Goal: Information Seeking & Learning: Learn about a topic

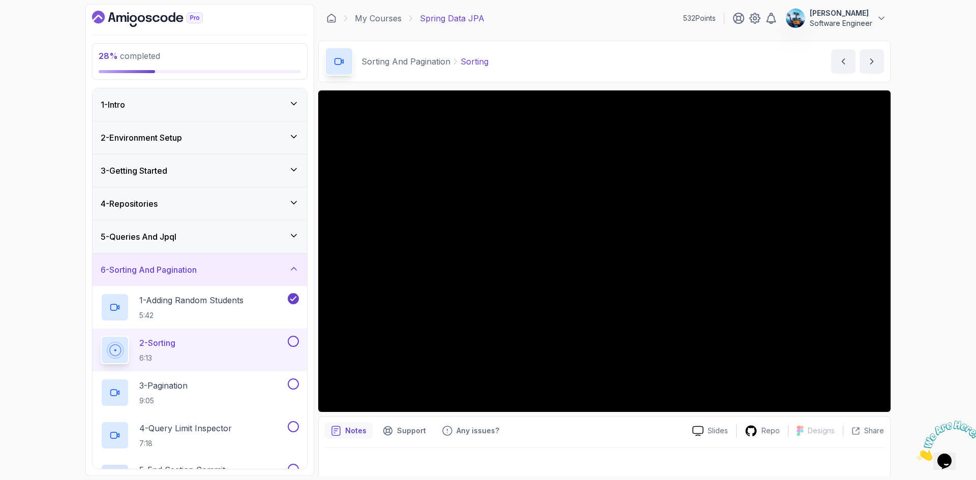
scroll to position [178, 0]
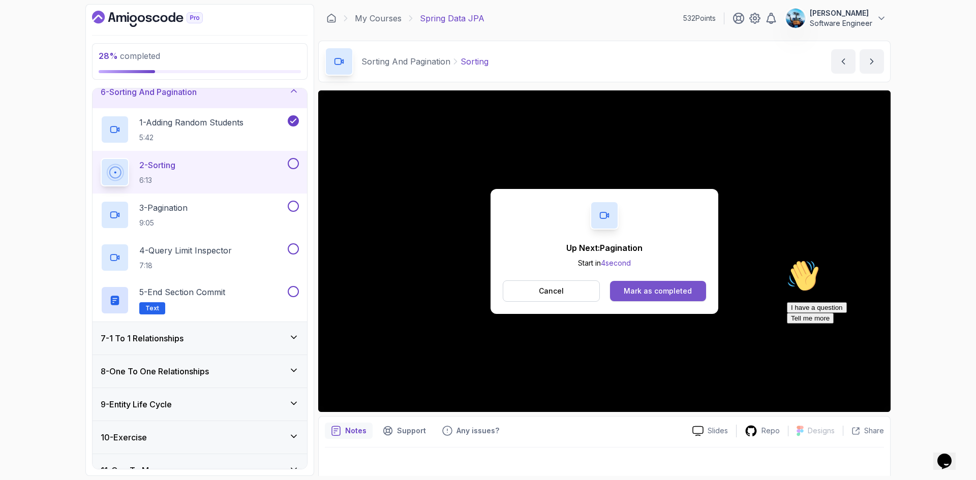
click at [656, 296] on button "Mark as completed" at bounding box center [658, 291] width 96 height 20
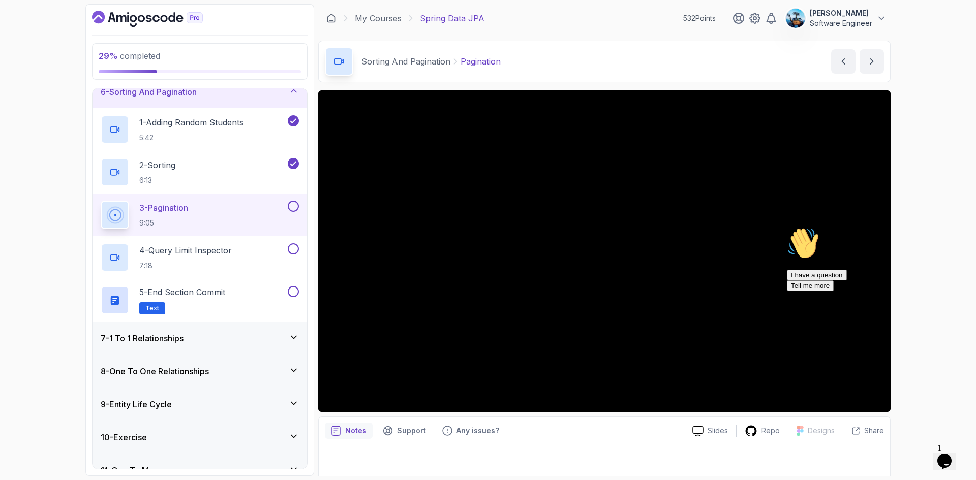
drag, startPoint x: 956, startPoint y: 334, endPoint x: 1738, endPoint y: 558, distance: 813.9
click at [787, 227] on icon "Chat attention grabber" at bounding box center [787, 227] width 0 height 0
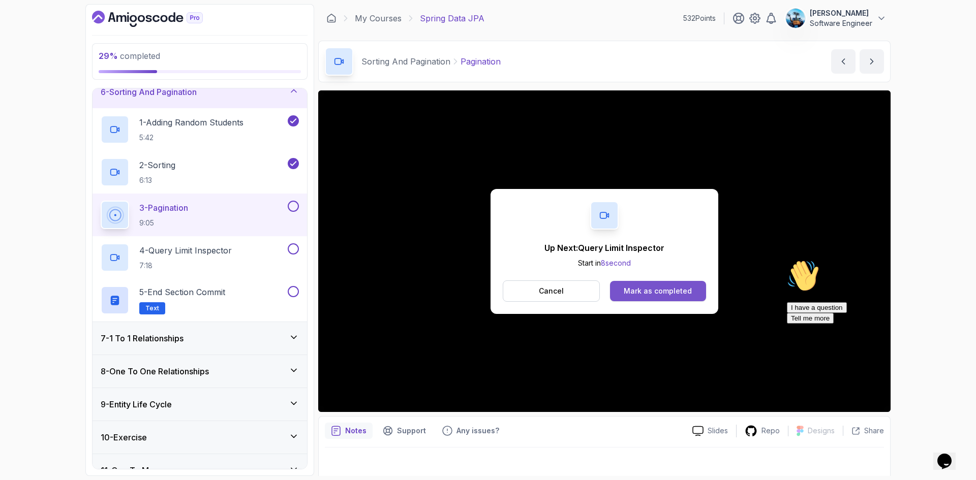
click at [686, 287] on div "Mark as completed" at bounding box center [658, 291] width 68 height 10
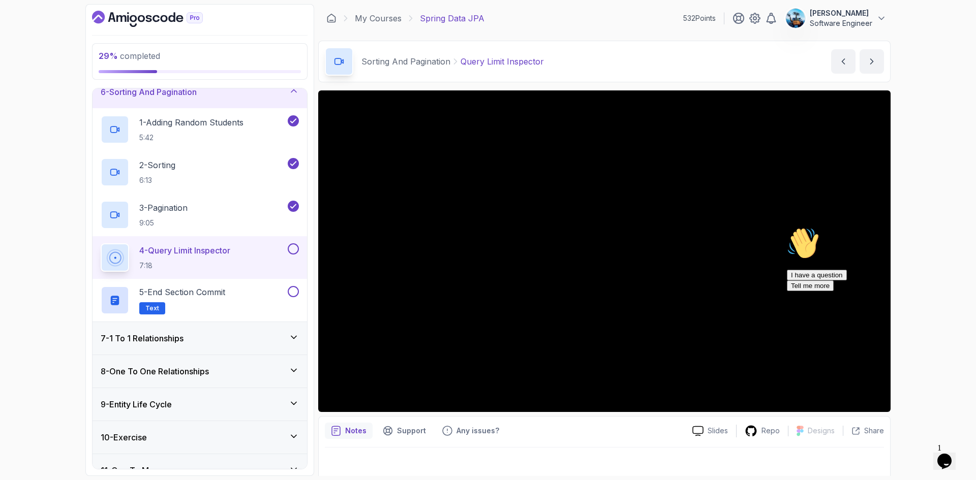
click at [787, 227] on icon "Chat attention grabber" at bounding box center [787, 227] width 0 height 0
click at [959, 260] on div "Chat attention grabber" at bounding box center [878, 260] width 183 height 0
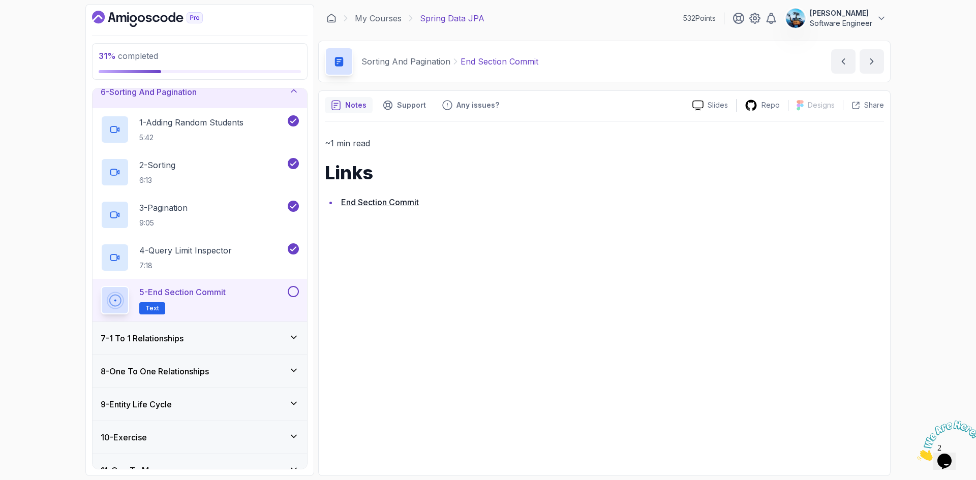
click at [374, 206] on link "End Section Commit" at bounding box center [380, 202] width 78 height 10
click at [289, 293] on button at bounding box center [293, 291] width 11 height 11
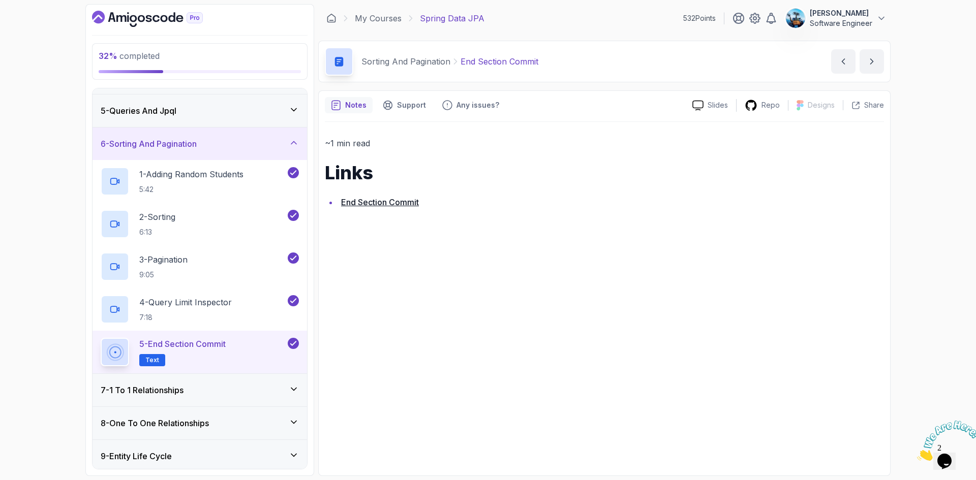
scroll to position [76, 0]
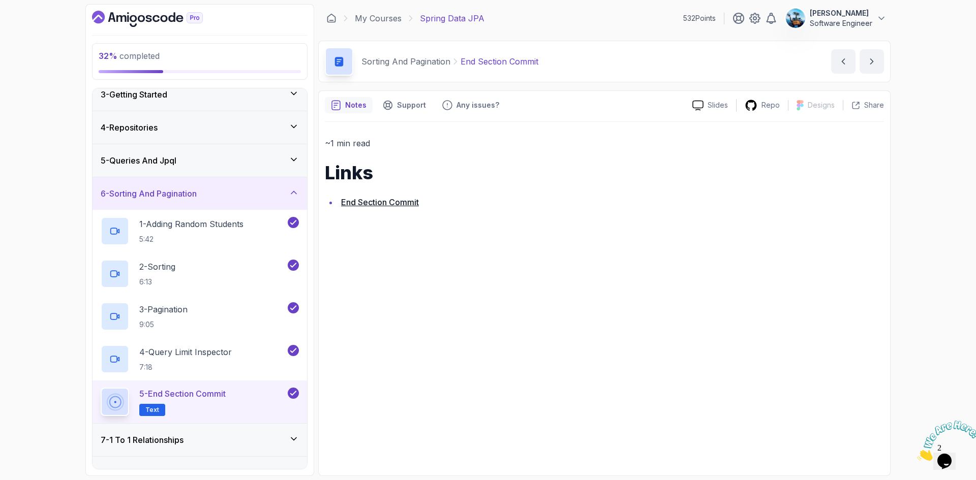
click at [262, 166] on div "5 - Queries And Jpql" at bounding box center [200, 161] width 198 height 12
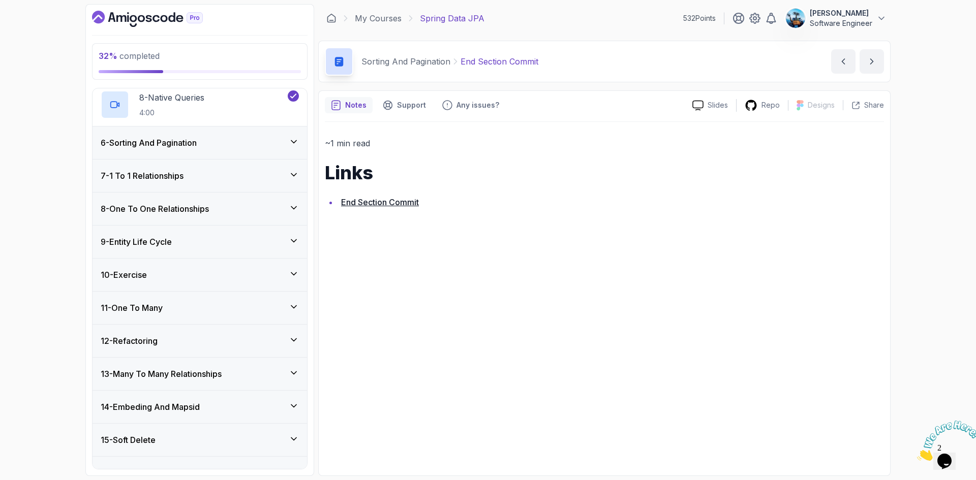
scroll to position [381, 0]
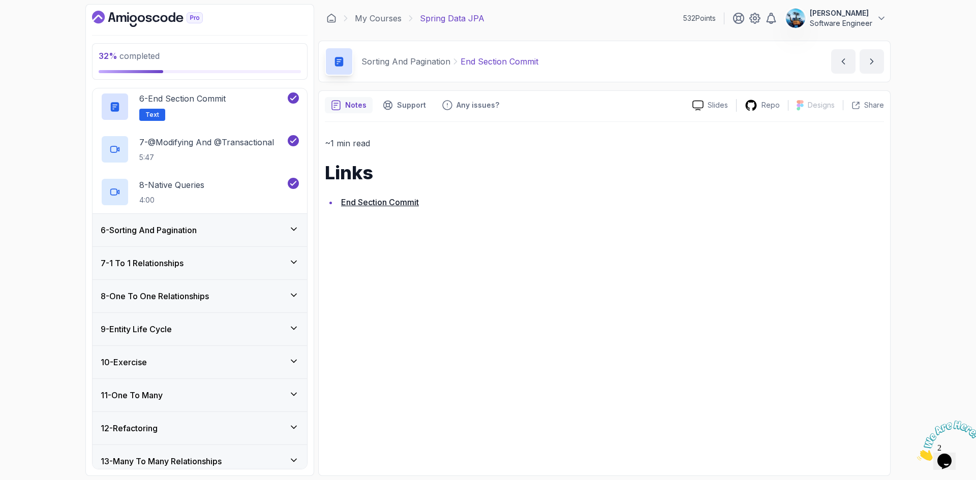
click at [252, 223] on div "6 - Sorting And Pagination" at bounding box center [200, 230] width 214 height 33
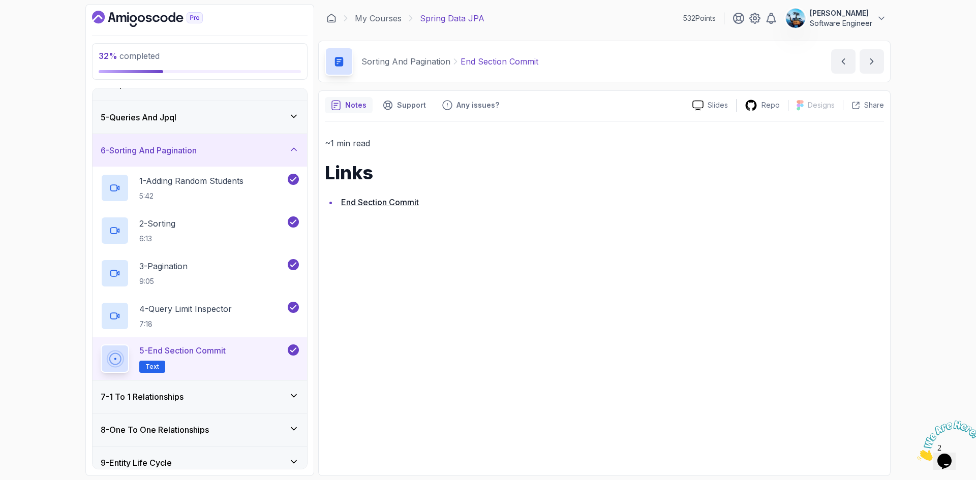
scroll to position [170, 0]
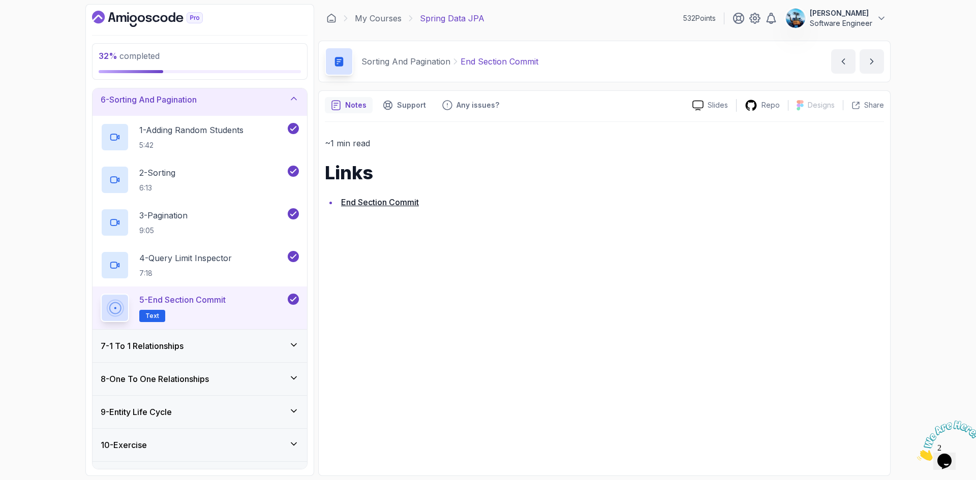
click at [253, 341] on div "7 - 1 To 1 Relationships" at bounding box center [200, 346] width 198 height 12
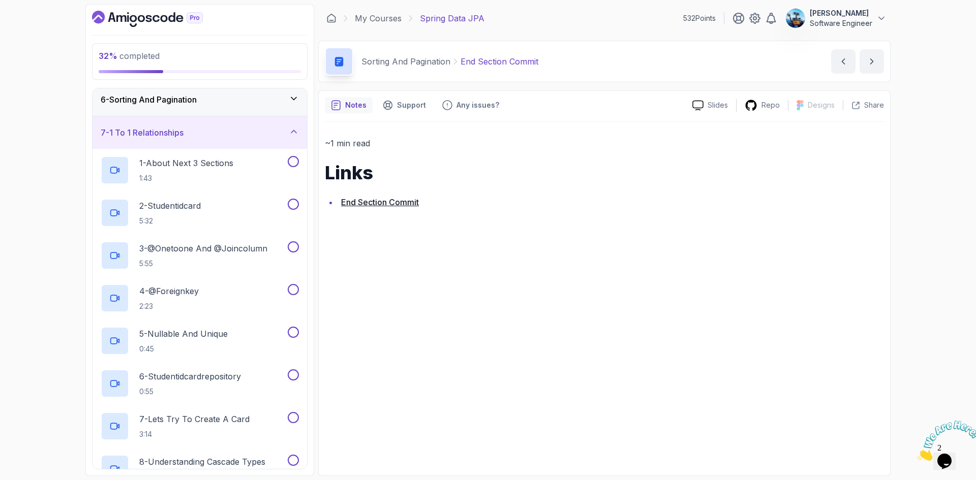
click at [266, 130] on div "7 - 1 To 1 Relationships" at bounding box center [200, 133] width 198 height 12
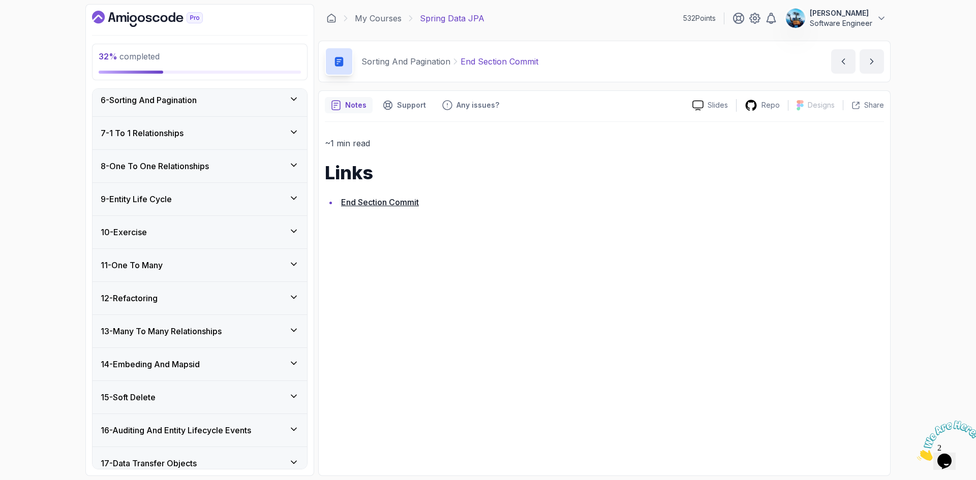
click at [261, 172] on div "8 - One To One Relationships" at bounding box center [200, 166] width 214 height 33
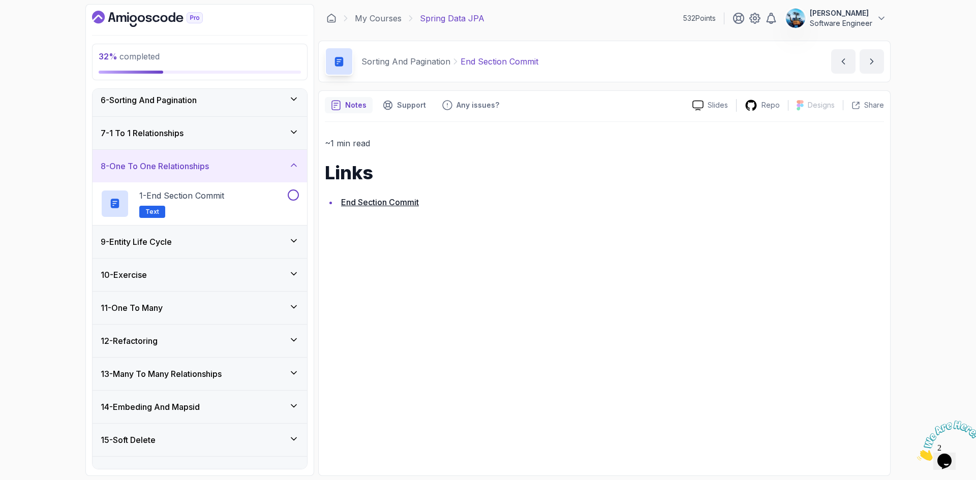
click at [260, 166] on div "8 - One To One Relationships" at bounding box center [200, 166] width 198 height 12
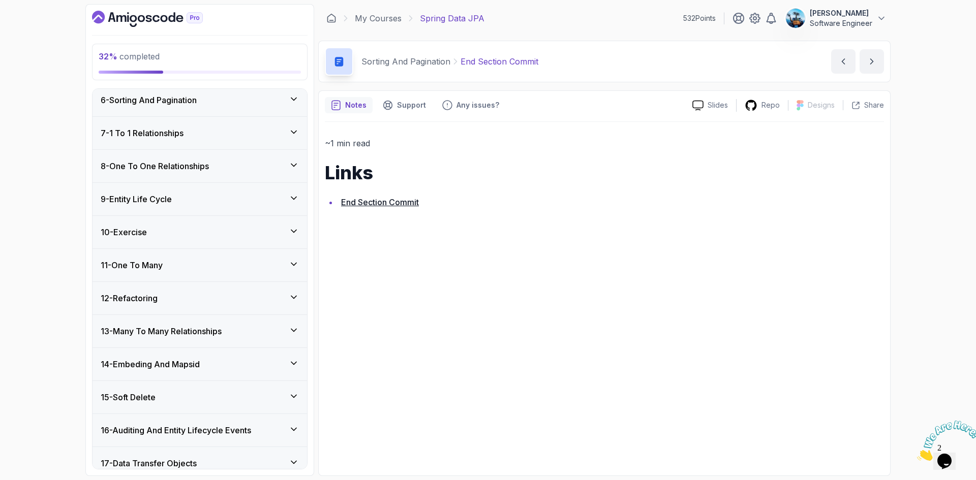
click at [258, 136] on div "7 - 1 To 1 Relationships" at bounding box center [200, 133] width 198 height 12
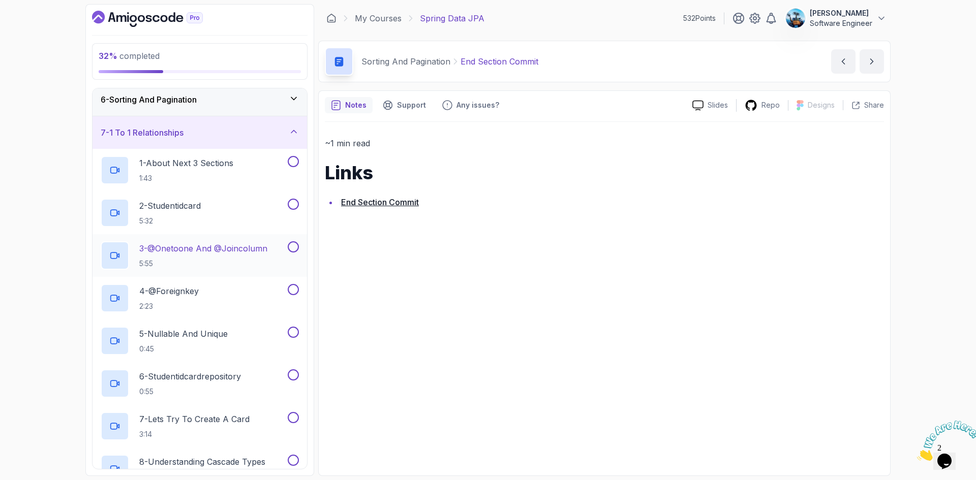
scroll to position [69, 0]
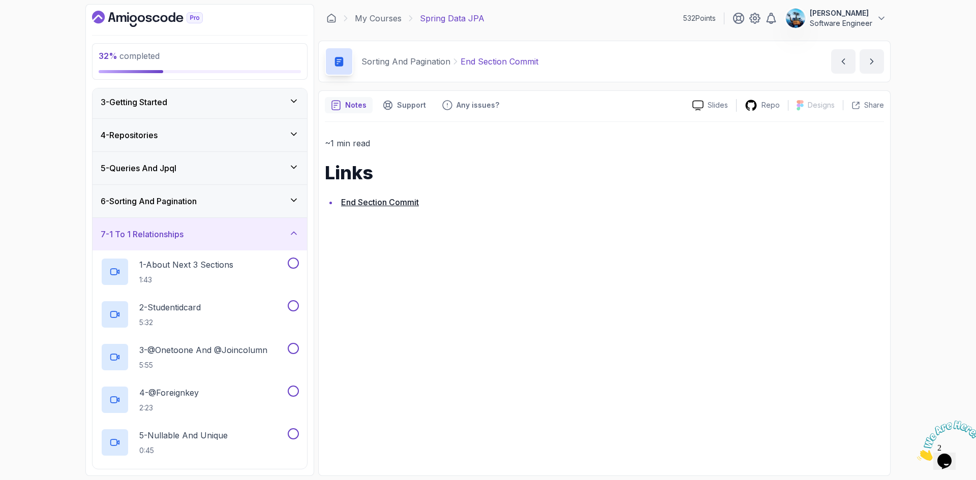
click at [251, 193] on div "6 - Sorting And Pagination" at bounding box center [200, 201] width 214 height 33
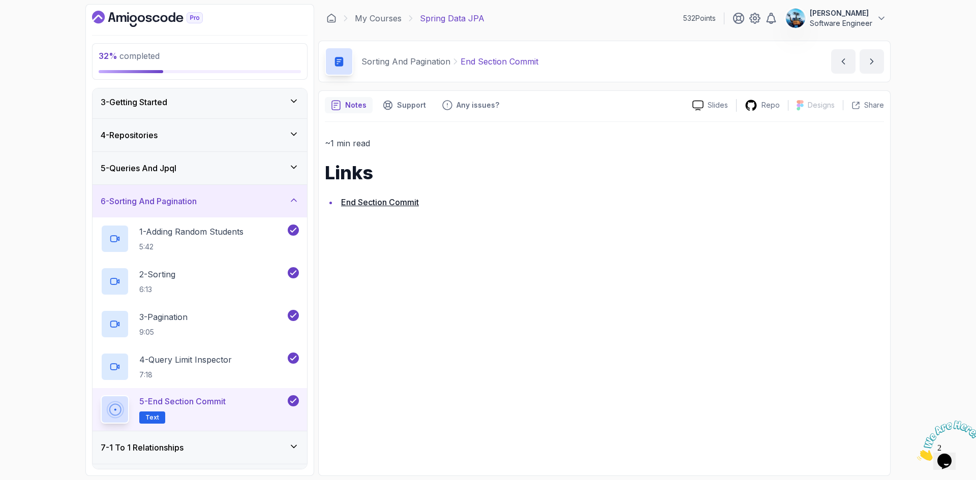
click at [251, 195] on div "6 - Sorting And Pagination" at bounding box center [200, 201] width 198 height 12
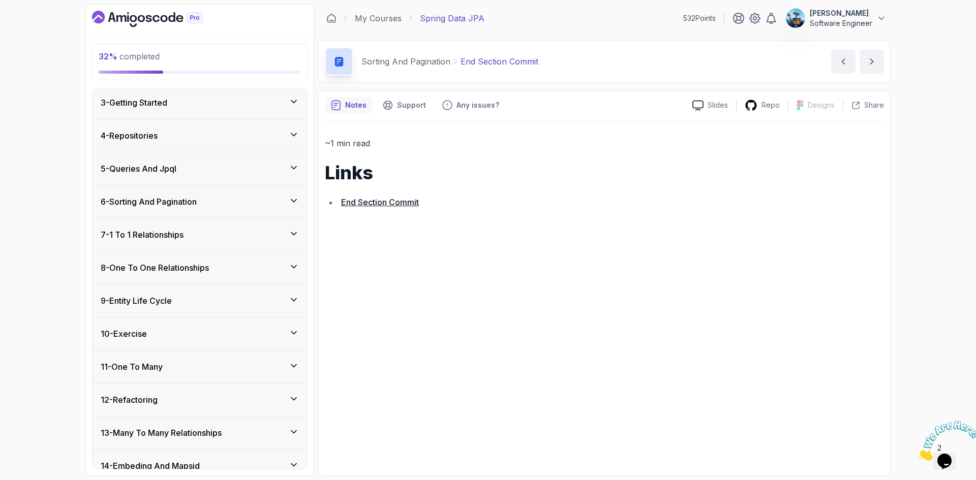
click at [248, 233] on div "7 - 1 To 1 Relationships" at bounding box center [200, 235] width 198 height 12
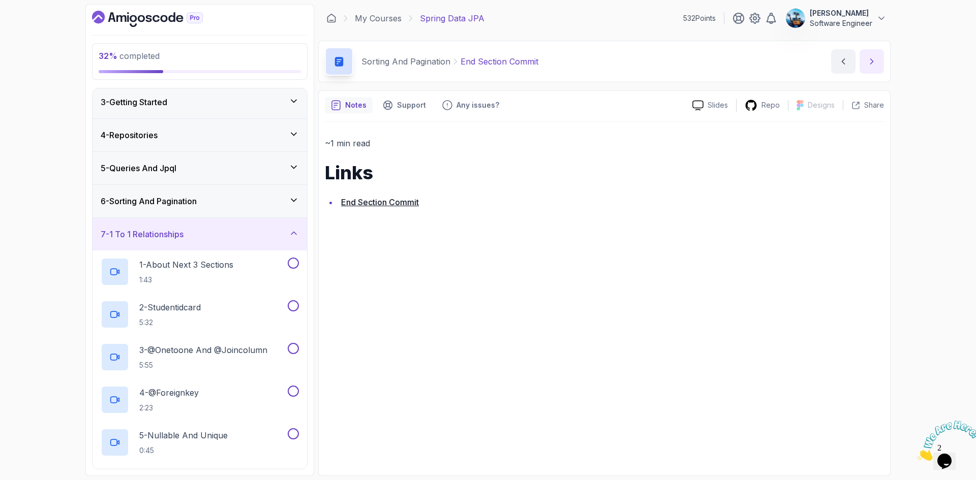
click at [873, 66] on icon "next content" at bounding box center [872, 61] width 10 height 10
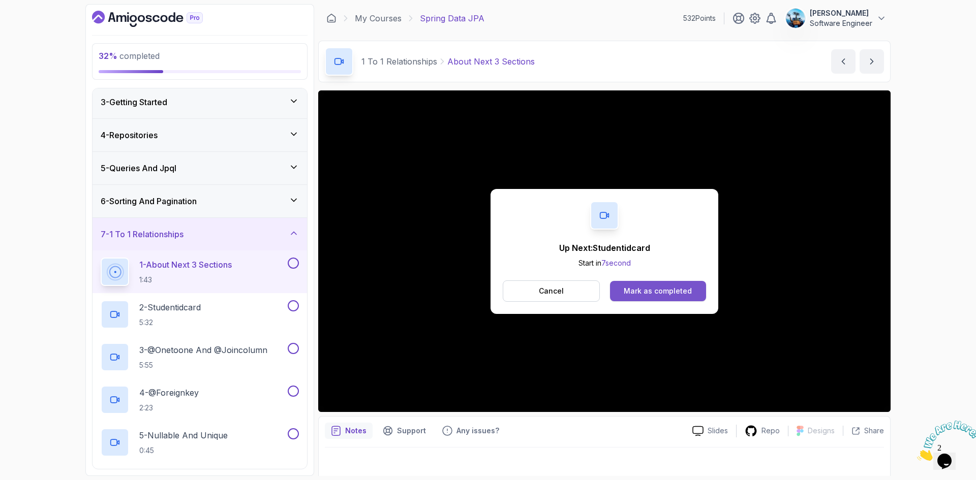
click at [641, 293] on div "Mark as completed" at bounding box center [658, 291] width 68 height 10
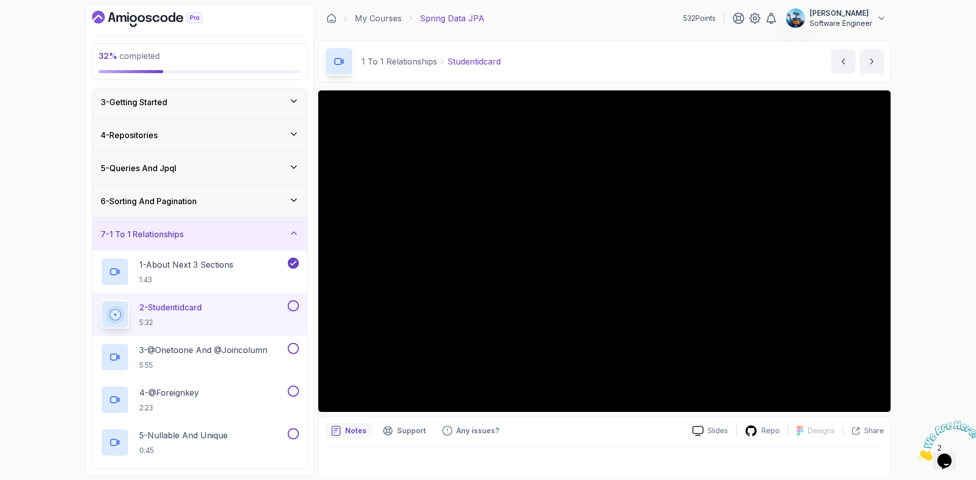
click at [963, 453] on img at bounding box center [948, 441] width 63 height 40
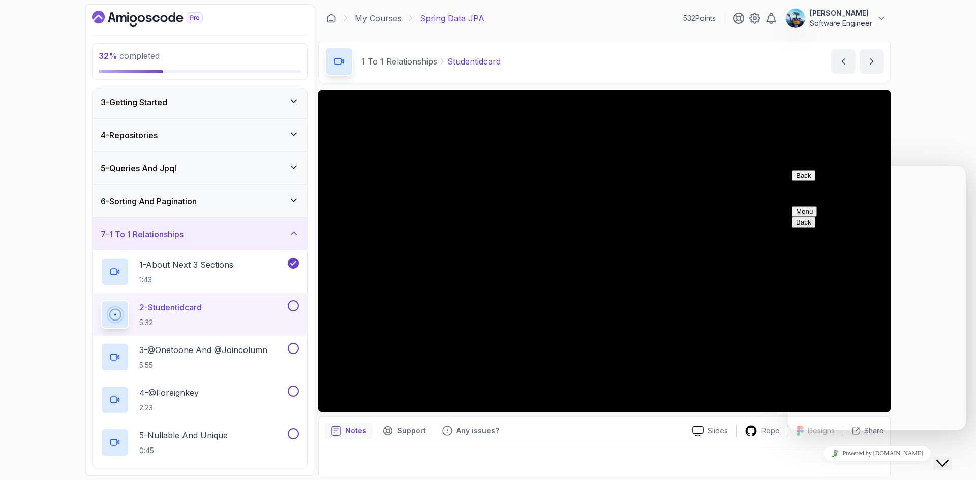
click at [951, 462] on button "Close Chat This icon closes the chat window." at bounding box center [942, 463] width 18 height 13
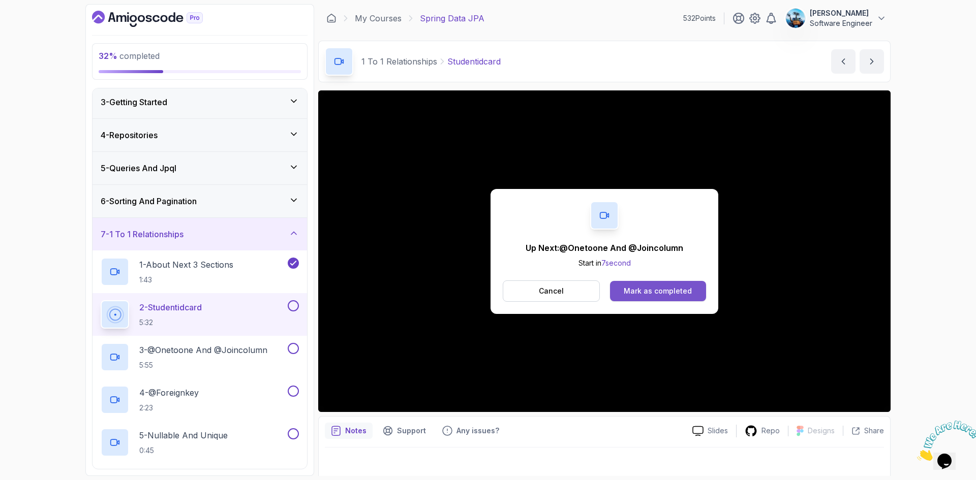
click at [643, 293] on div "Mark as completed" at bounding box center [658, 291] width 68 height 10
